Goal: Go to known website: Go to known website

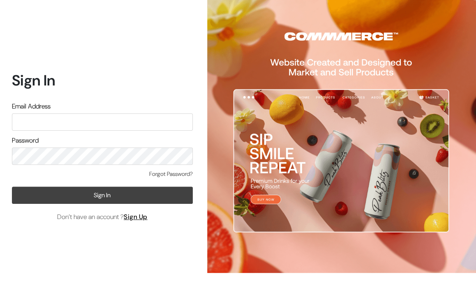
type input "hello@tunai.in"
click at [102, 198] on button "Sign In" at bounding box center [102, 195] width 181 height 17
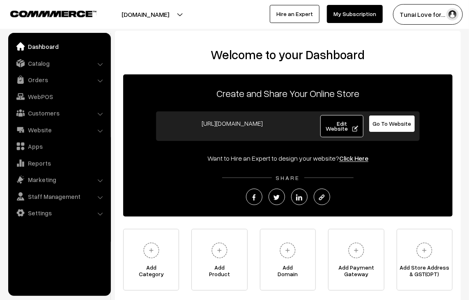
click at [182, 45] on div "Welcome to your Dashboard Create and Share Your Online Store [URL][DOMAIN_NAME]…" at bounding box center [288, 171] width 346 height 280
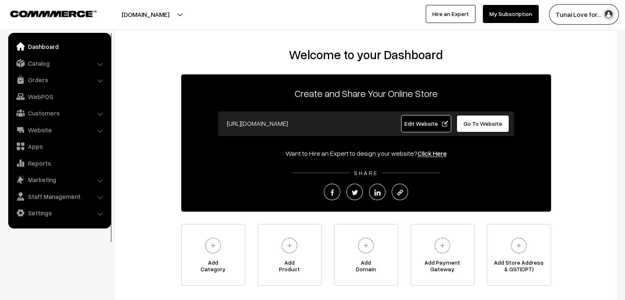
click at [469, 124] on span "Go To Website" at bounding box center [482, 123] width 39 height 7
